Goal: Find specific page/section: Find specific page/section

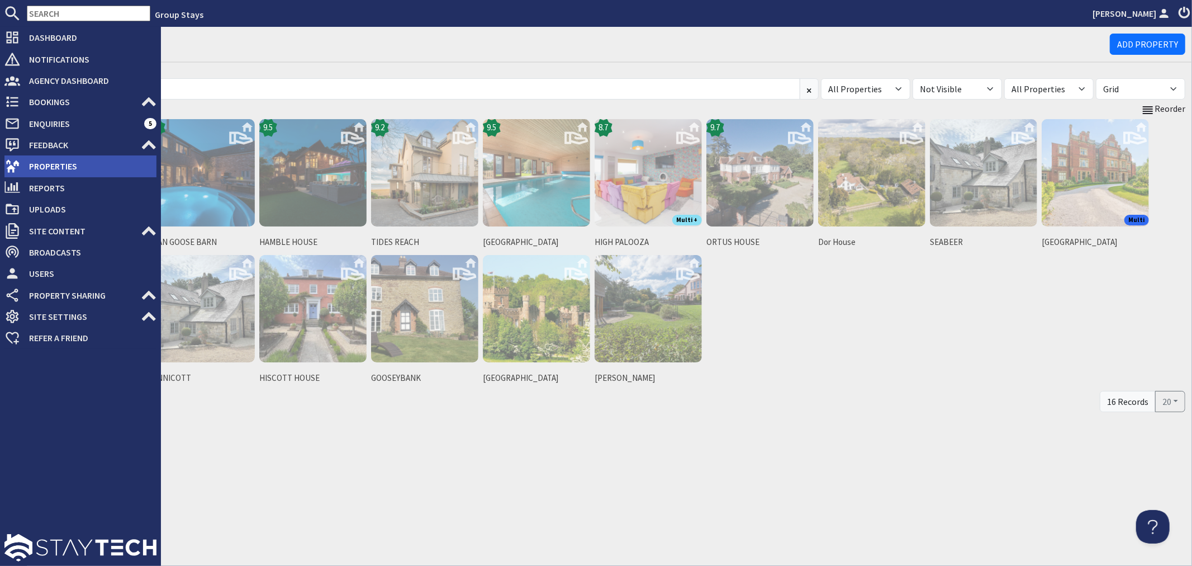
click at [21, 167] on span "Properties" at bounding box center [88, 166] width 136 height 18
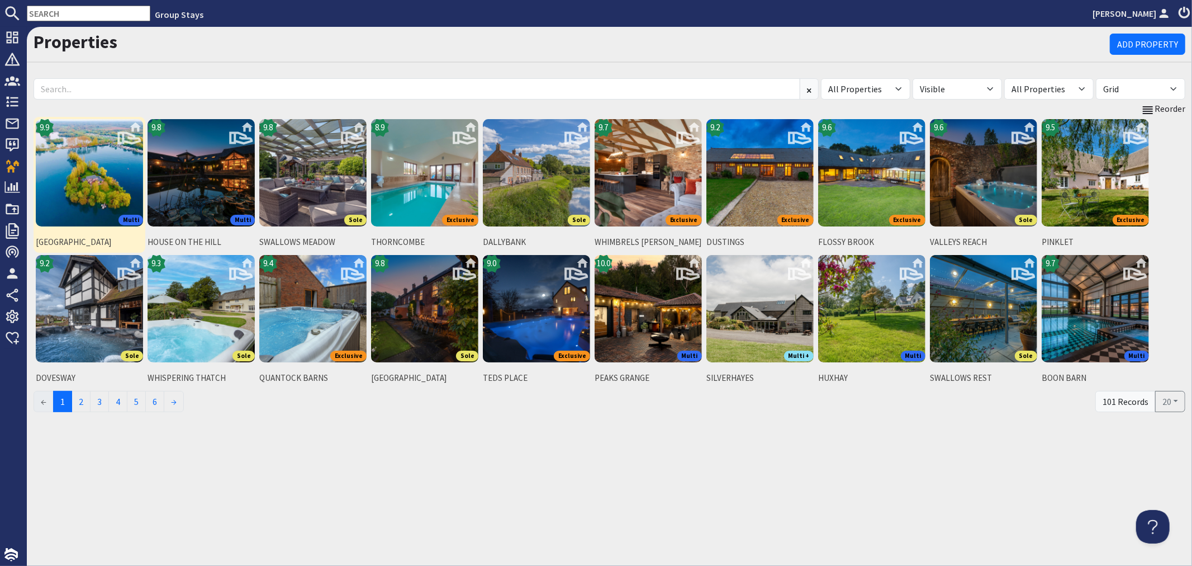
click at [130, 180] on img at bounding box center [89, 172] width 107 height 107
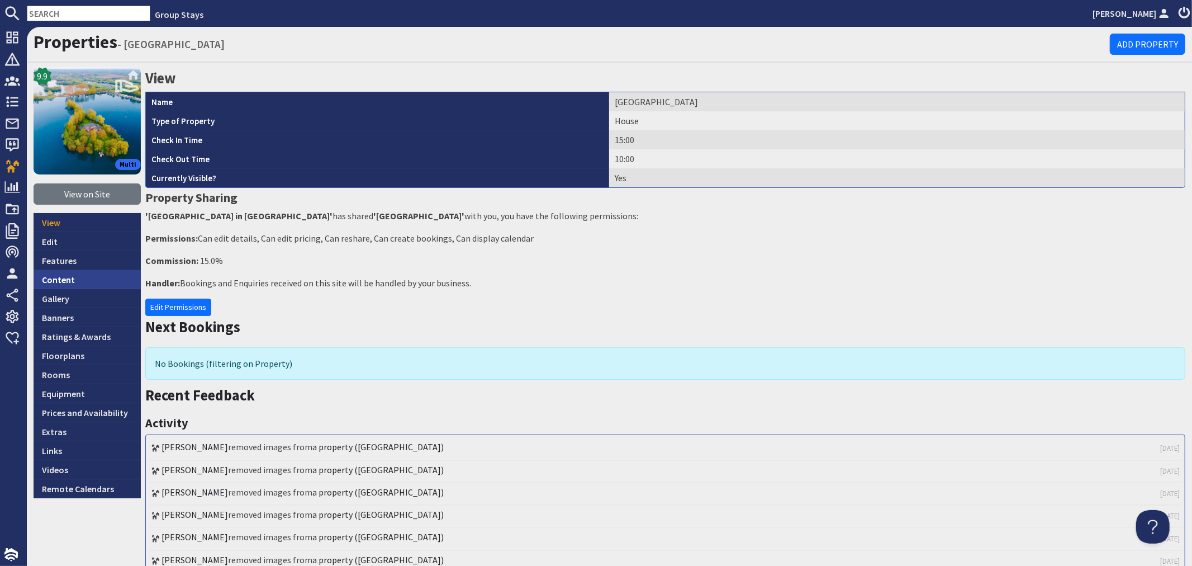
click at [75, 276] on link "Content" at bounding box center [87, 279] width 107 height 19
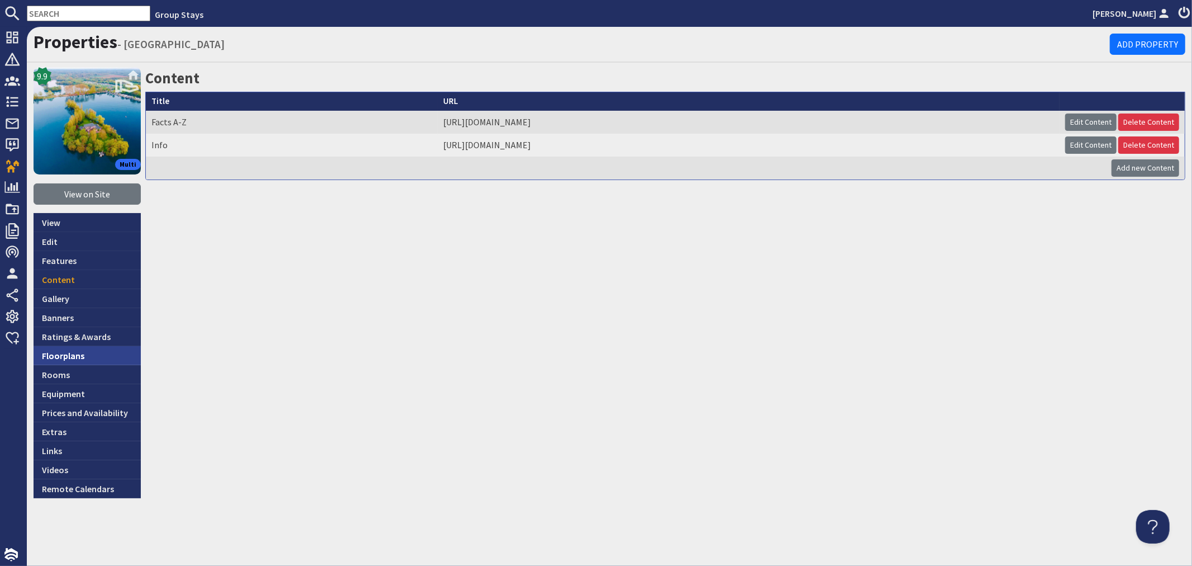
click at [52, 358] on link "Floorplans" at bounding box center [87, 355] width 107 height 19
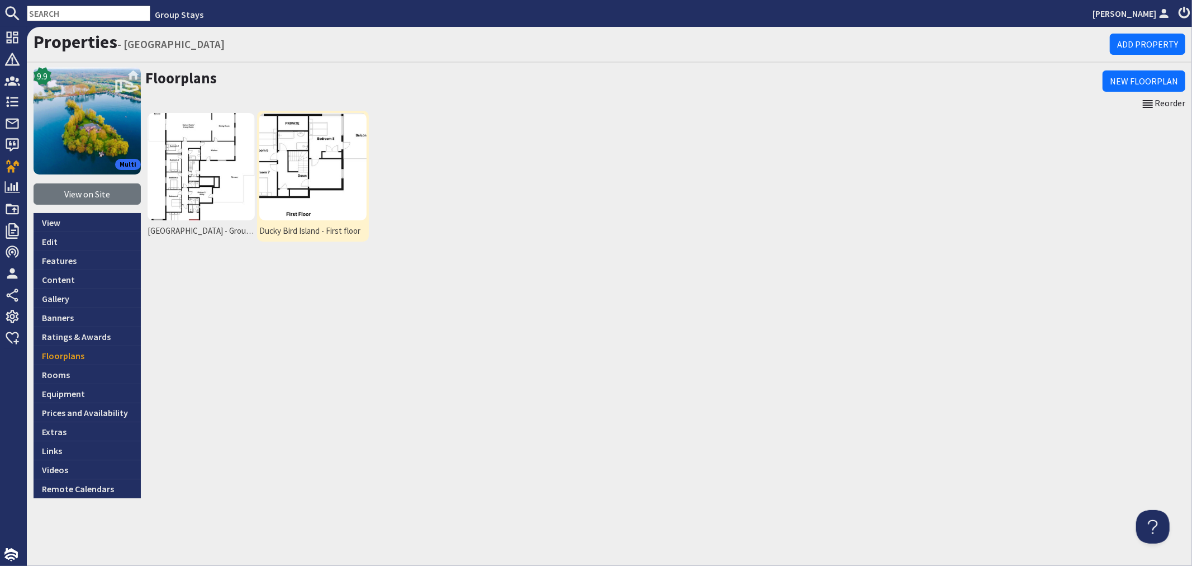
click at [291, 168] on img at bounding box center [312, 166] width 107 height 107
